Goal: Transaction & Acquisition: Purchase product/service

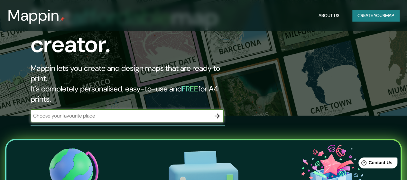
scroll to position [102, 0]
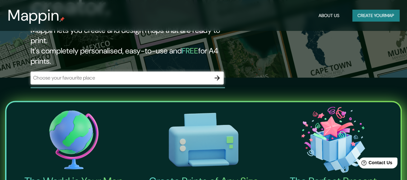
click at [293, 12] on div "Mappin About Us Create your map" at bounding box center [203, 15] width 407 height 21
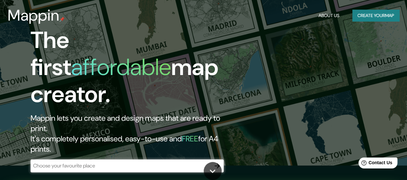
scroll to position [0, 0]
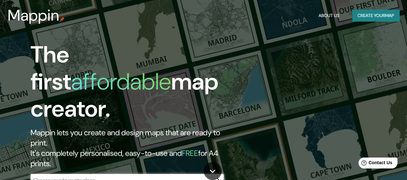
click at [80, 176] on input "text" at bounding box center [121, 179] width 180 height 7
type input "La Calera"
drag, startPoint x: 217, startPoint y: 153, endPoint x: 214, endPoint y: 156, distance: 4.3
click at [217, 178] on icon "button" at bounding box center [217, 180] width 5 height 5
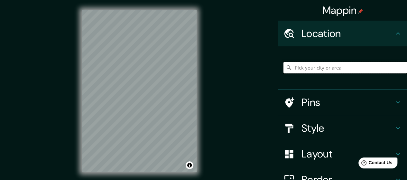
click at [309, 66] on input "Pick your city or area" at bounding box center [346, 68] width 124 height 12
type input "Carretera [GEOGRAPHIC_DATA] - [GEOGRAPHIC_DATA], 36810 [GEOGRAPHIC_DATA], [GEOG…"
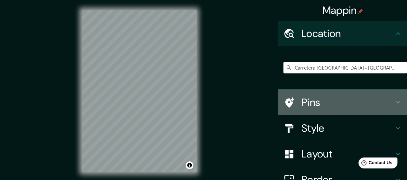
click at [395, 103] on icon at bounding box center [398, 103] width 8 height 8
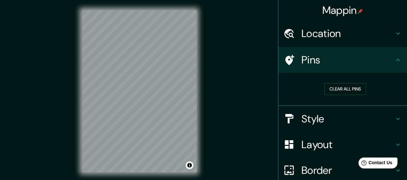
click at [394, 119] on icon at bounding box center [398, 119] width 8 height 8
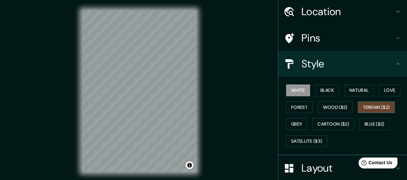
scroll to position [32, 0]
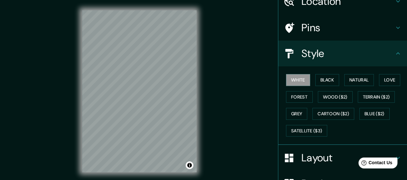
click at [327, 72] on div "White Black Natural Love Forest Wood ($2) Terrain ($2) Grey Cartoon ($2) Blue (…" at bounding box center [346, 105] width 124 height 68
click at [325, 79] on button "Black" at bounding box center [328, 80] width 24 height 12
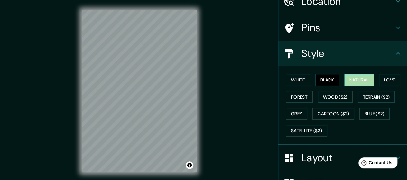
click at [356, 77] on button "Natural" at bounding box center [360, 80] width 30 height 12
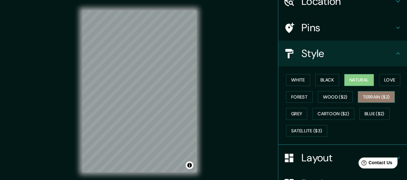
click at [370, 94] on button "Terrain ($2)" at bounding box center [376, 97] width 37 height 12
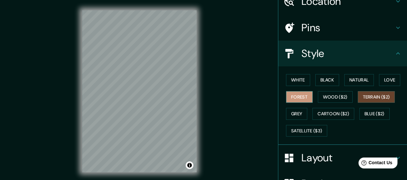
click at [298, 97] on button "Forest" at bounding box center [299, 97] width 27 height 12
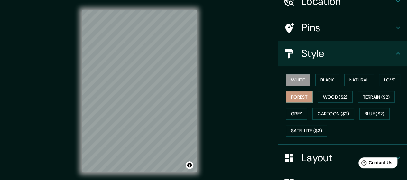
click at [301, 83] on button "White" at bounding box center [298, 80] width 24 height 12
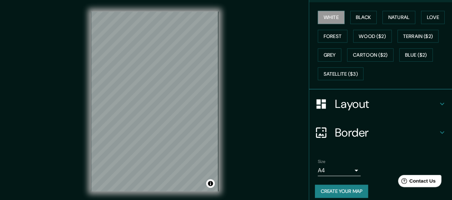
scroll to position [81, 0]
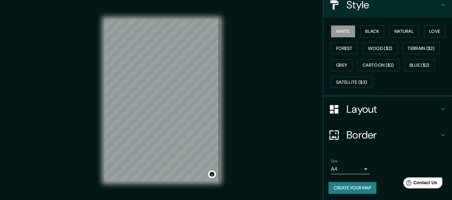
click at [408, 107] on h4 "Layout" at bounding box center [393, 109] width 93 height 13
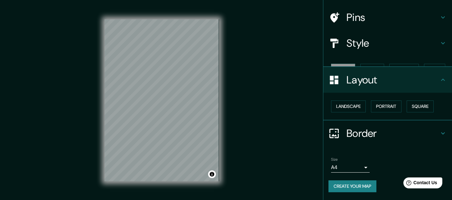
scroll to position [30, 0]
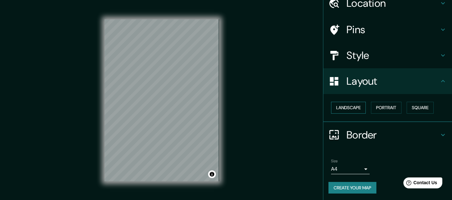
click at [354, 109] on button "Landscape" at bounding box center [348, 108] width 35 height 12
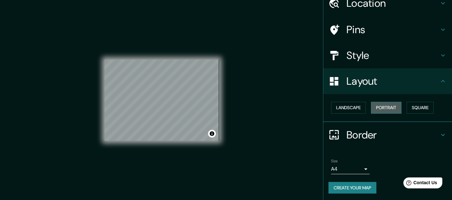
click at [381, 105] on button "Portrait" at bounding box center [386, 108] width 31 height 12
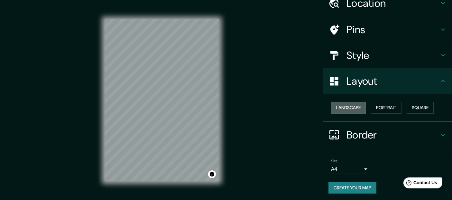
click at [341, 108] on button "Landscape" at bounding box center [348, 108] width 35 height 12
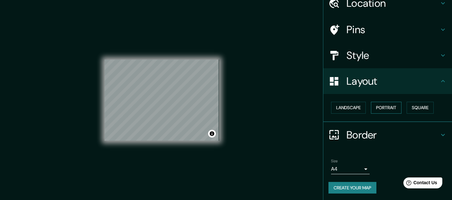
click at [392, 109] on button "Portrait" at bounding box center [386, 108] width 31 height 12
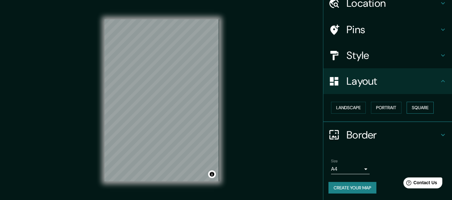
click at [412, 110] on button "Square" at bounding box center [420, 108] width 27 height 12
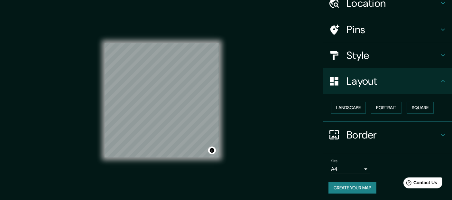
click at [412, 130] on h4 "Border" at bounding box center [393, 134] width 93 height 13
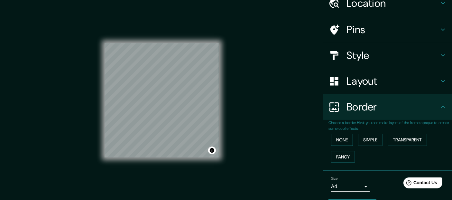
click at [346, 138] on button "None" at bounding box center [342, 140] width 22 height 12
click at [368, 139] on button "Simple" at bounding box center [370, 140] width 24 height 12
click at [411, 140] on button "Transparent" at bounding box center [407, 140] width 39 height 12
click at [342, 152] on button "Fancy" at bounding box center [343, 157] width 24 height 12
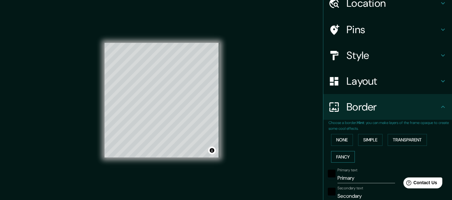
click at [339, 156] on button "Fancy" at bounding box center [343, 157] width 24 height 12
type input "28"
type input "14"
click at [335, 156] on button "Fancy" at bounding box center [343, 157] width 24 height 12
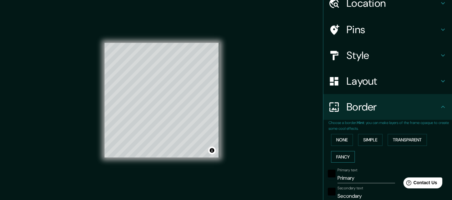
type input "28"
type input "14"
click at [367, 139] on button "Simple" at bounding box center [370, 140] width 24 height 12
click at [338, 137] on button "None" at bounding box center [342, 140] width 22 height 12
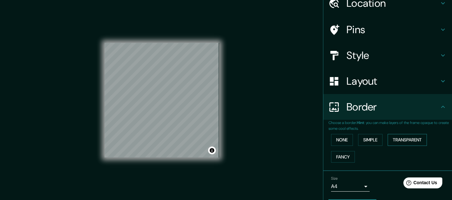
click at [395, 139] on button "Transparent" at bounding box center [407, 140] width 39 height 12
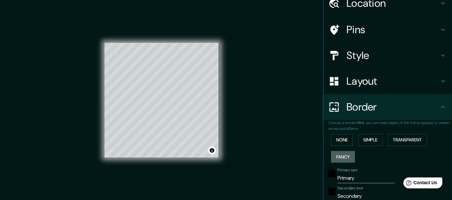
click at [338, 155] on button "Fancy" at bounding box center [343, 157] width 24 height 12
click at [402, 139] on button "Transparent" at bounding box center [407, 140] width 39 height 12
click at [346, 176] on input "Primary" at bounding box center [367, 178] width 58 height 10
type input "L"
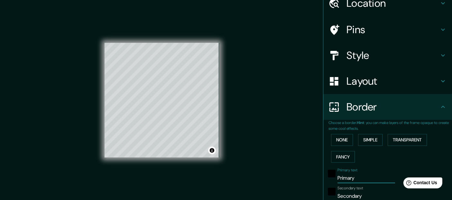
type input "170"
type input "28"
type input "LS"
type input "170"
type input "28"
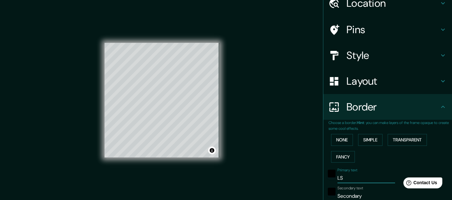
type input "LS"
type input "170"
type input "28"
type input "LS V"
type input "170"
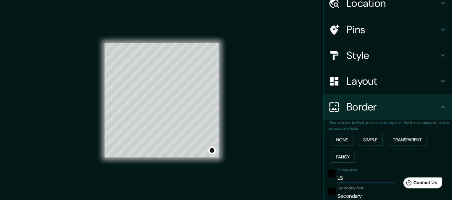
type input "28"
type input "LS"
type input "170"
type input "28"
type input "LS"
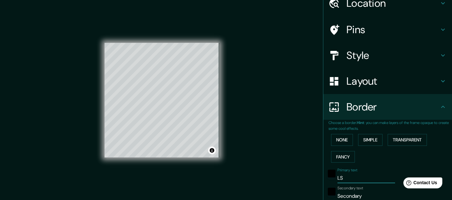
type input "170"
type input "28"
type input "L"
type input "170"
type input "28"
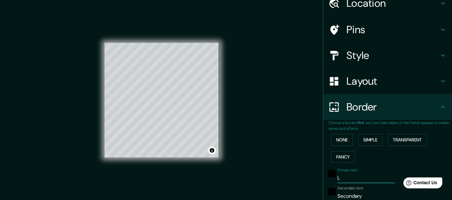
type input "La"
type input "170"
type input "28"
type input "La"
type input "170"
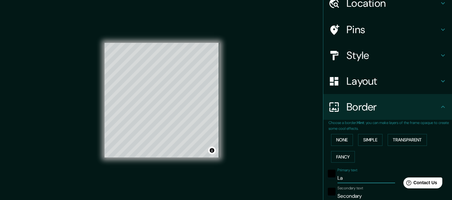
type input "28"
type input "La C"
type input "170"
type input "28"
type input "La Ca"
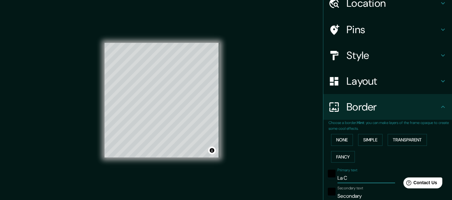
type input "170"
type input "28"
type input "La Cal"
type input "170"
type input "28"
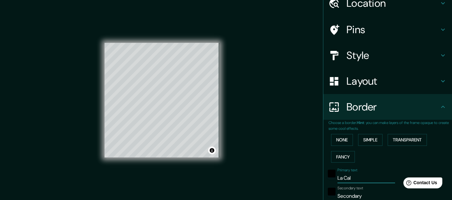
type input "La Cale"
type input "170"
type input "28"
type input "La [PERSON_NAME]"
type input "170"
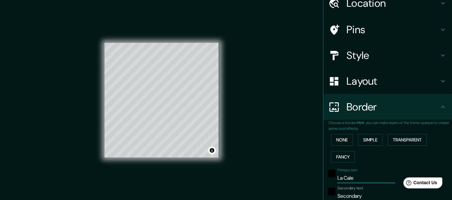
type input "28"
type input "La Calera"
type input "170"
type input "28"
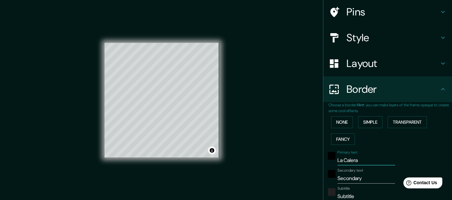
scroll to position [143, 0]
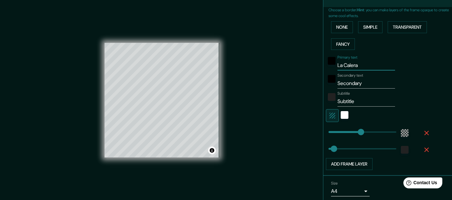
type input "La Calera"
click at [349, 83] on input "Secondary" at bounding box center [367, 83] width 58 height 10
type input "A"
type input "170"
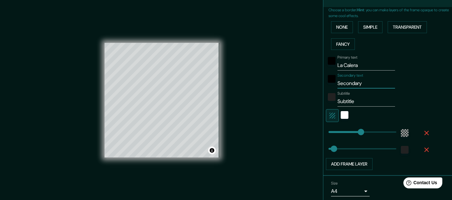
type input "28"
type input "Ag"
type input "170"
type input "28"
type input "Agua"
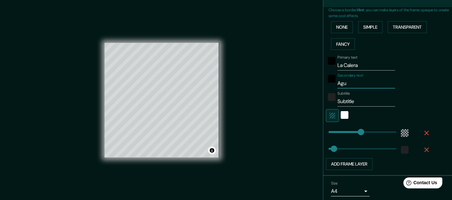
type input "170"
type input "28"
type input "Agua"
type input "170"
type input "28"
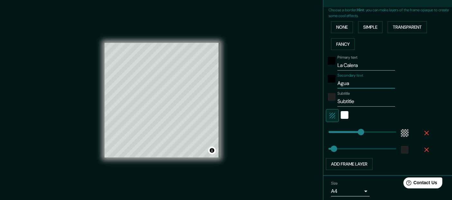
type input "Agua P"
type input "170"
type input "28"
type input "Agua Po"
type input "170"
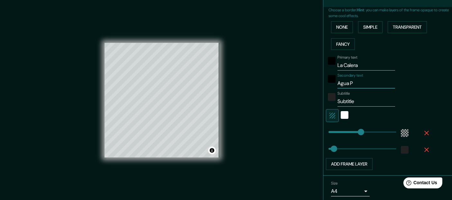
type input "28"
type input "Agua Pot"
type input "170"
type input "28"
type input "Agua Pota"
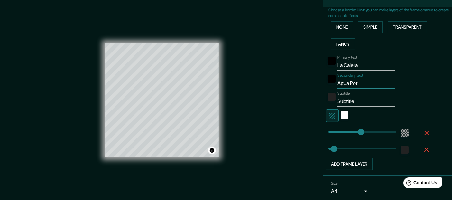
type input "170"
type input "28"
type input "Agua Potab"
type input "170"
type input "28"
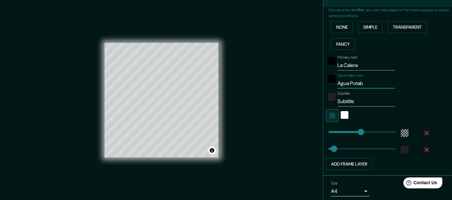
type input "Agua Potabl"
type input "170"
type input "28"
type input "Agua Potable"
type input "170"
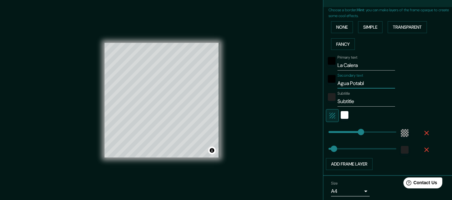
type input "28"
type input "Agua Potable"
click at [342, 102] on input "Subtitle" at bounding box center [367, 101] width 58 height 10
type input "2"
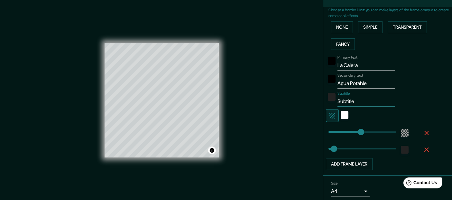
type input "170"
type input "28"
type input "20"
type input "170"
type input "28"
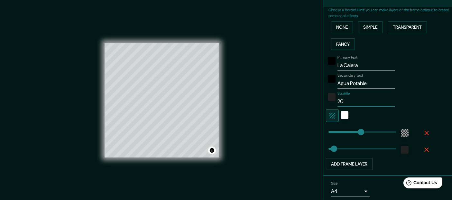
type input "202"
type input "170"
type input "28"
type input "2025"
type input "170"
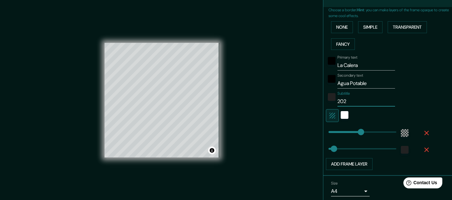
type input "28"
type input "2025"
click at [343, 113] on div "white" at bounding box center [345, 115] width 8 height 8
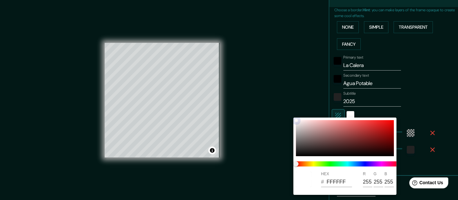
click at [332, 126] on div at bounding box center [345, 138] width 98 height 36
type input "170"
type input "28"
type input "D68686"
type input "214"
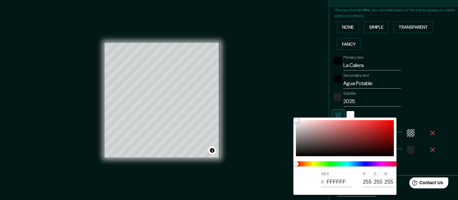
type input "134"
drag, startPoint x: 300, startPoint y: 122, endPoint x: 305, endPoint y: 123, distance: 5.1
click at [301, 122] on div at bounding box center [345, 138] width 98 height 36
type input "170"
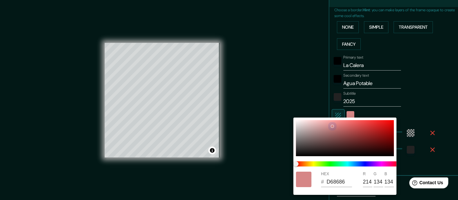
type input "28"
type input "F3E7E7"
type input "243"
type input "231"
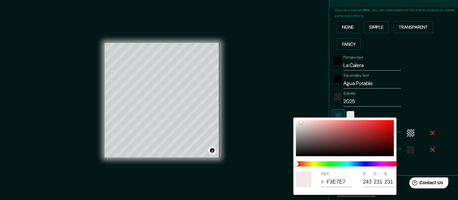
drag, startPoint x: 162, startPoint y: 93, endPoint x: 164, endPoint y: 78, distance: 15.3
click at [164, 78] on div at bounding box center [229, 100] width 458 height 200
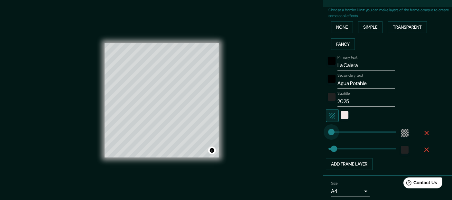
type input "355"
drag, startPoint x: 356, startPoint y: 131, endPoint x: 399, endPoint y: 134, distance: 42.6
type input "28"
type input "0"
drag, startPoint x: 393, startPoint y: 132, endPoint x: 270, endPoint y: 124, distance: 123.0
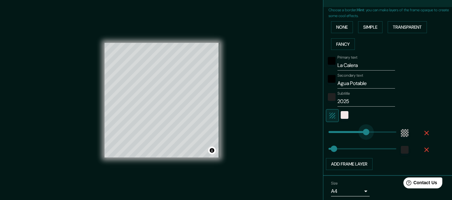
type input "28"
type input "62"
drag, startPoint x: 324, startPoint y: 132, endPoint x: 335, endPoint y: 130, distance: 11.7
type input "28"
type input "62"
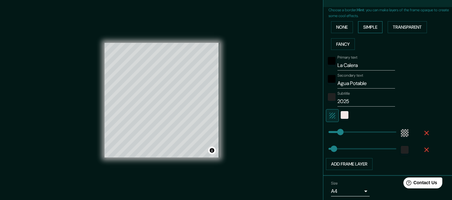
click at [367, 28] on button "Simple" at bounding box center [370, 27] width 24 height 12
click at [331, 25] on button "None" at bounding box center [342, 27] width 22 height 12
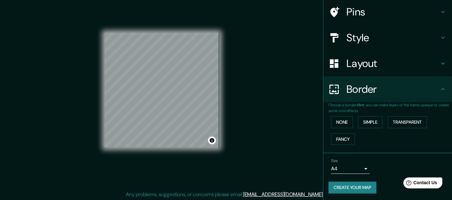
scroll to position [11, 0]
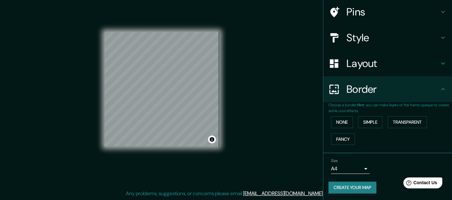
click at [394, 151] on div "Choose a border. Hint : you can make layers of the frame opaque to create some …" at bounding box center [388, 127] width 129 height 51
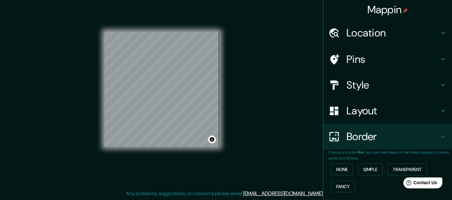
scroll to position [0, 0]
click at [404, 57] on h4 "Pins" at bounding box center [393, 59] width 93 height 13
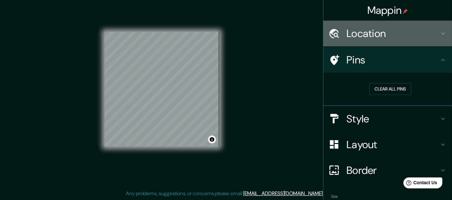
click at [404, 34] on h4 "Location" at bounding box center [393, 33] width 93 height 13
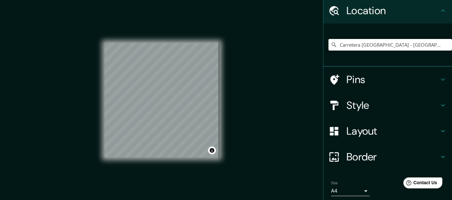
scroll to position [45, 0]
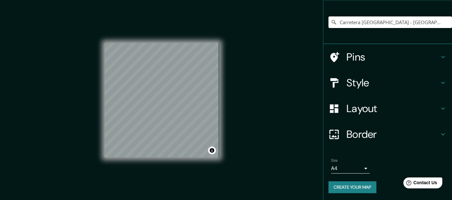
click at [358, 180] on button "Create your map" at bounding box center [353, 187] width 48 height 12
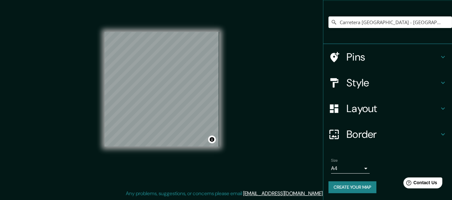
click at [369, 55] on h4 "Pins" at bounding box center [393, 57] width 93 height 13
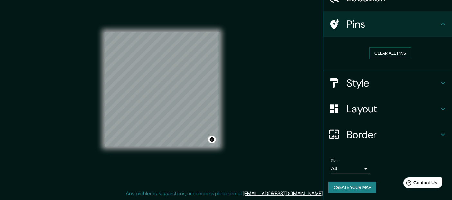
scroll to position [36, 0]
click at [380, 73] on div "Style" at bounding box center [388, 83] width 129 height 26
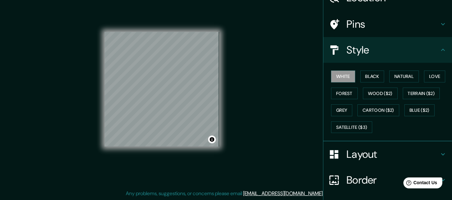
click at [372, 157] on h4 "Layout" at bounding box center [393, 154] width 93 height 13
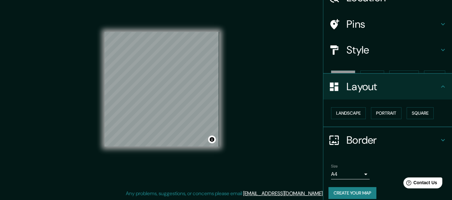
scroll to position [30, 0]
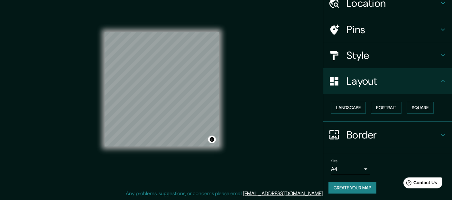
click at [352, 180] on button "Create your map" at bounding box center [353, 188] width 48 height 12
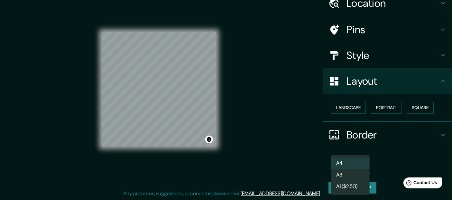
click at [356, 167] on body "Mappin Location [GEOGRAPHIC_DATA] [GEOGRAPHIC_DATA] - [GEOGRAPHIC_DATA], 36810 …" at bounding box center [226, 89] width 452 height 200
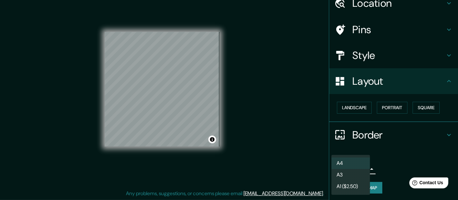
click at [352, 164] on li "A4" at bounding box center [350, 163] width 39 height 12
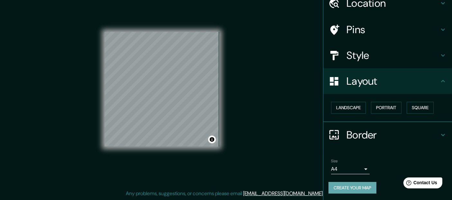
click at [354, 180] on button "Create your map" at bounding box center [353, 188] width 48 height 12
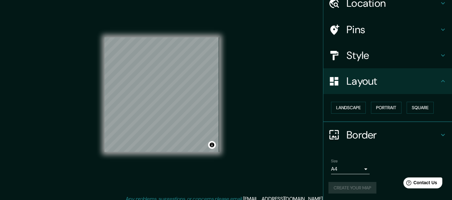
scroll to position [11, 0]
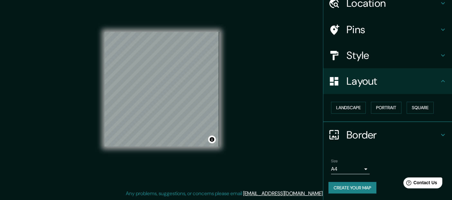
click at [384, 180] on div "Create your map" at bounding box center [388, 188] width 119 height 12
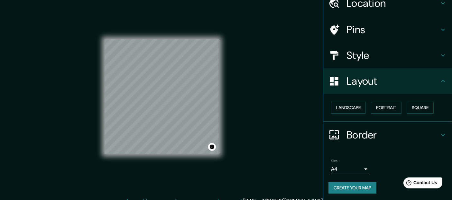
scroll to position [0, 0]
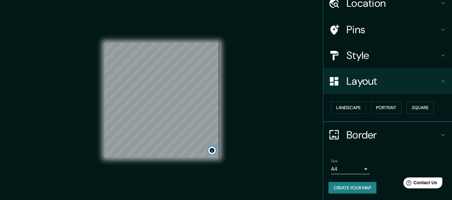
click at [212, 152] on button "Toggle attribution" at bounding box center [212, 151] width 8 height 8
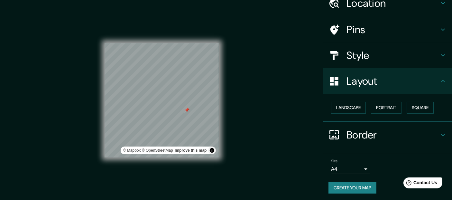
click at [186, 110] on div at bounding box center [187, 110] width 5 height 5
click at [358, 25] on h4 "Pins" at bounding box center [393, 29] width 93 height 13
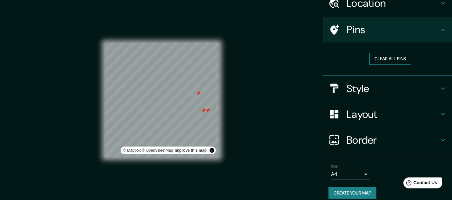
click at [380, 59] on button "Clear all pins" at bounding box center [391, 59] width 42 height 12
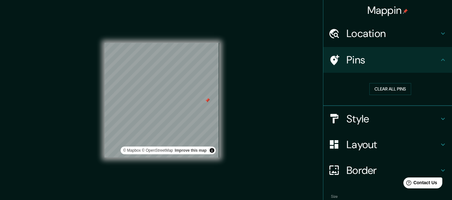
click at [412, 28] on h4 "Location" at bounding box center [393, 33] width 93 height 13
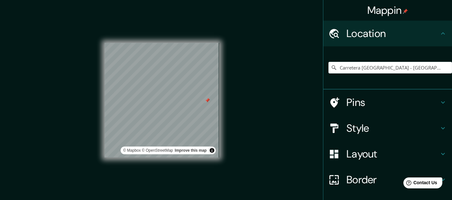
click at [401, 99] on h4 "Pins" at bounding box center [393, 102] width 93 height 13
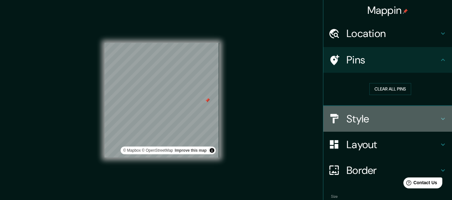
click at [393, 121] on h4 "Style" at bounding box center [393, 118] width 93 height 13
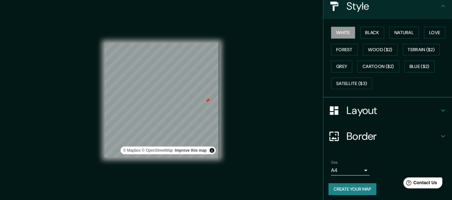
scroll to position [81, 0]
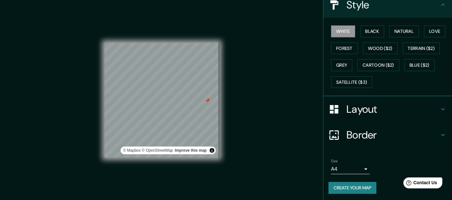
click at [347, 180] on button "Create your map" at bounding box center [353, 188] width 48 height 12
